Goal: Transaction & Acquisition: Purchase product/service

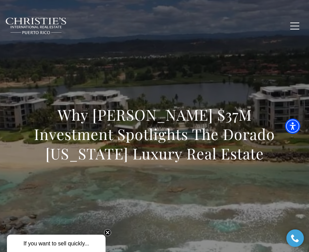
click at [107, 235] on circle "Close teaser" at bounding box center [107, 233] width 7 height 7
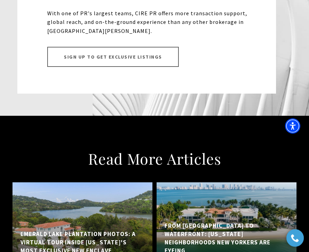
scroll to position [4356, 0]
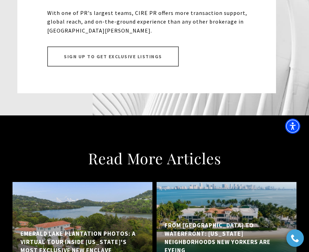
click at [80, 230] on h5 "Emerald Lake Plantation Photos: A Virtual Tour Inside [US_STATE]'s Most Exclusi…" at bounding box center [82, 242] width 124 height 25
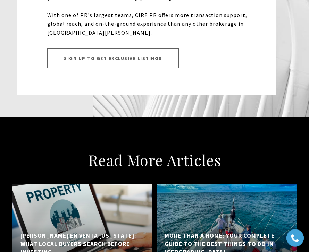
scroll to position [4803, 0]
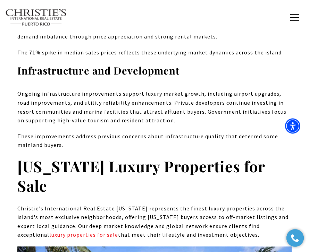
scroll to position [3620, 0]
click at [62, 231] on link "luxury properties for sale" at bounding box center [83, 234] width 69 height 7
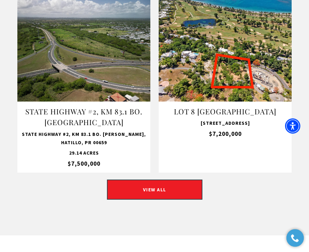
scroll to position [800, 0]
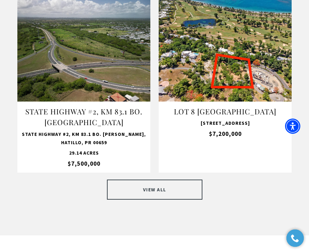
click at [169, 183] on link "VIEW ALL" at bounding box center [154, 190] width 95 height 20
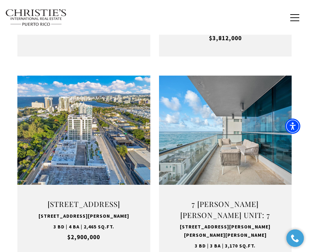
scroll to position [948, 0]
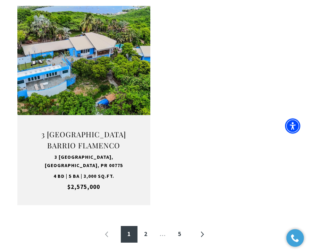
scroll to position [1238, 0]
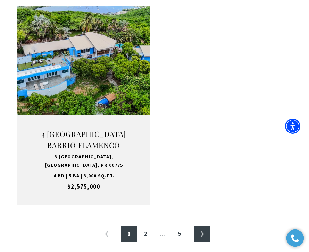
click at [202, 226] on link "»" at bounding box center [202, 234] width 17 height 17
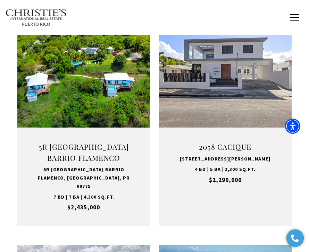
scroll to position [363, 0]
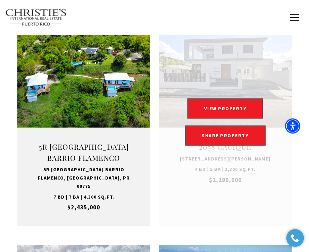
click at [282, 201] on link "Open this option" at bounding box center [225, 122] width 133 height 207
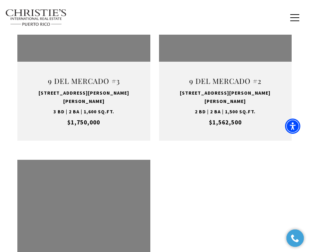
scroll to position [1100, 0]
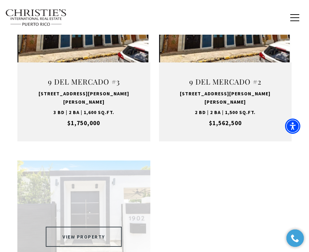
click at [101, 227] on button "VIEW PROPERTY" at bounding box center [84, 237] width 76 height 20
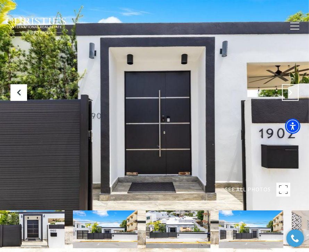
click at [290, 96] on icon "Next Slide" at bounding box center [290, 92] width 7 height 7
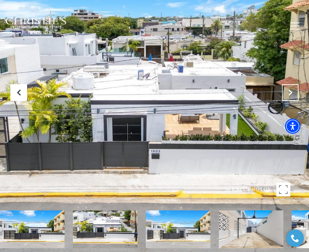
click at [291, 96] on icon "Next Slide" at bounding box center [290, 92] width 7 height 7
